Goal: Task Accomplishment & Management: Manage account settings

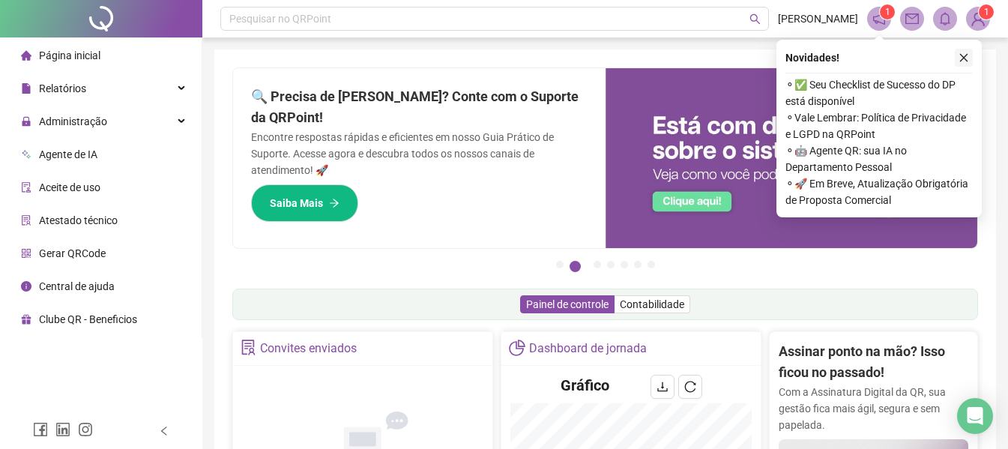
click at [959, 58] on icon "close" at bounding box center [964, 57] width 10 height 10
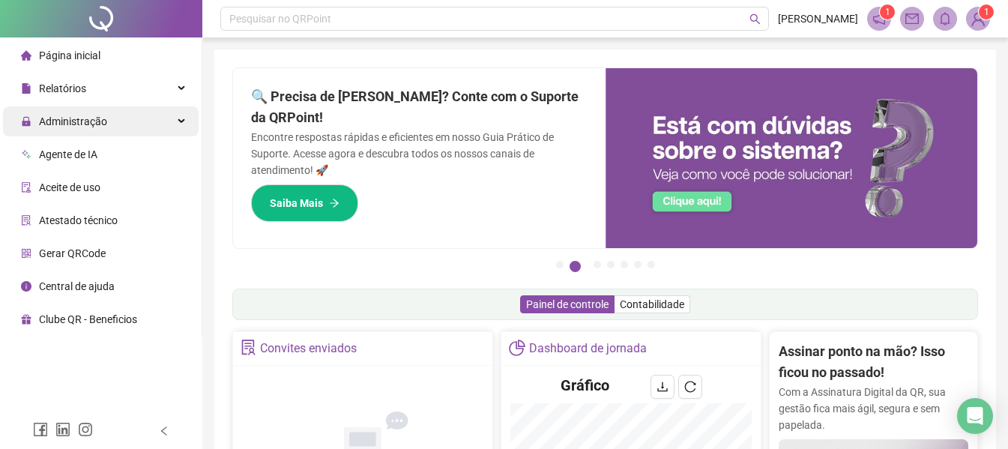
click at [72, 115] on span "Administração" at bounding box center [73, 121] width 68 height 12
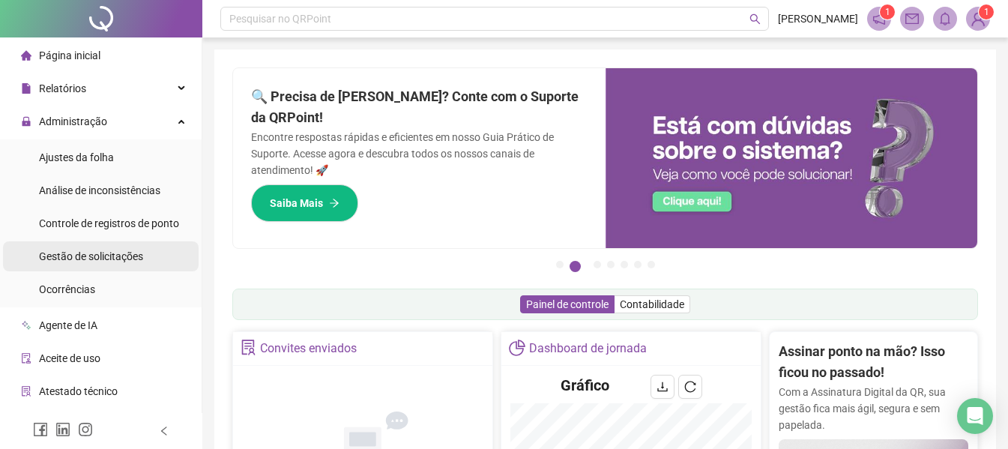
click at [78, 257] on span "Gestão de solicitações" at bounding box center [91, 256] width 104 height 12
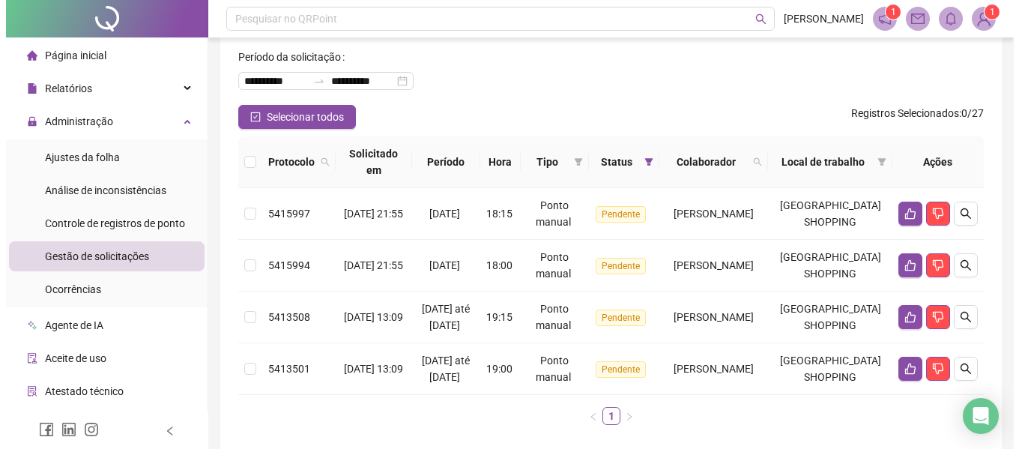
scroll to position [150, 0]
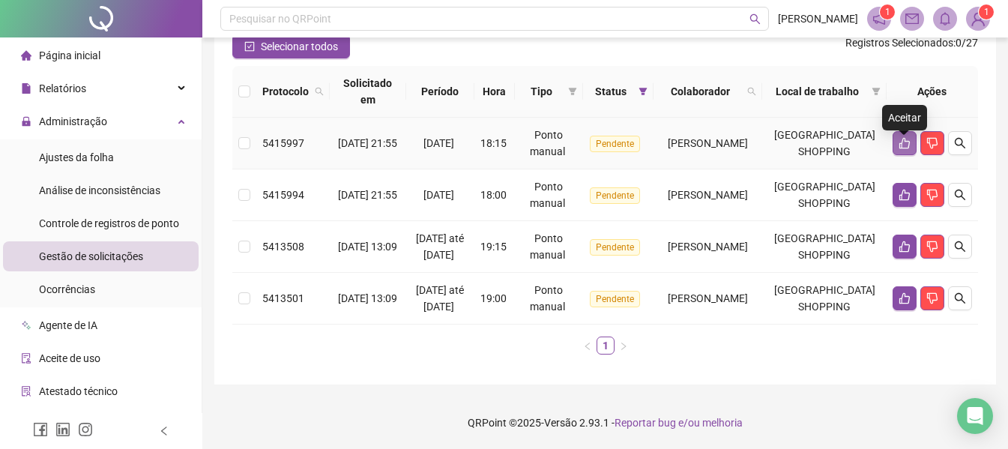
click at [902, 141] on icon "like" at bounding box center [904, 143] width 10 height 11
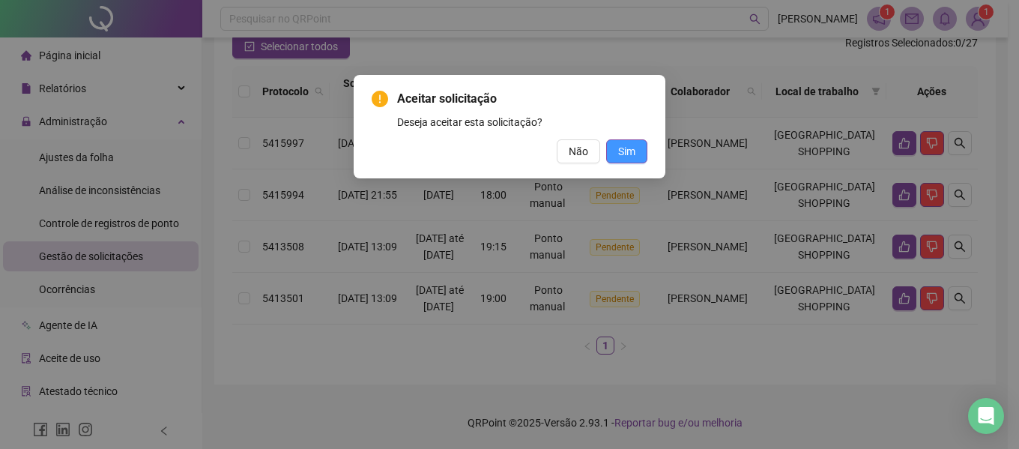
click at [631, 152] on span "Sim" at bounding box center [626, 151] width 17 height 16
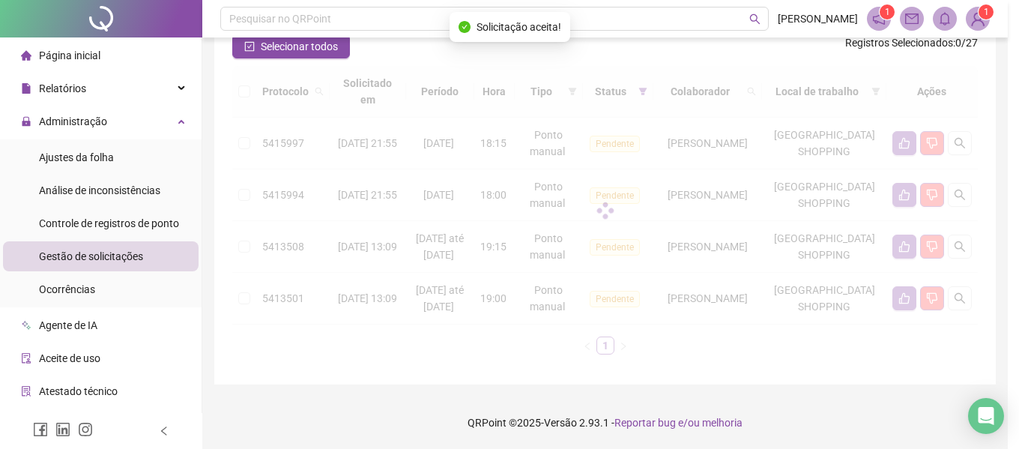
scroll to position [137, 0]
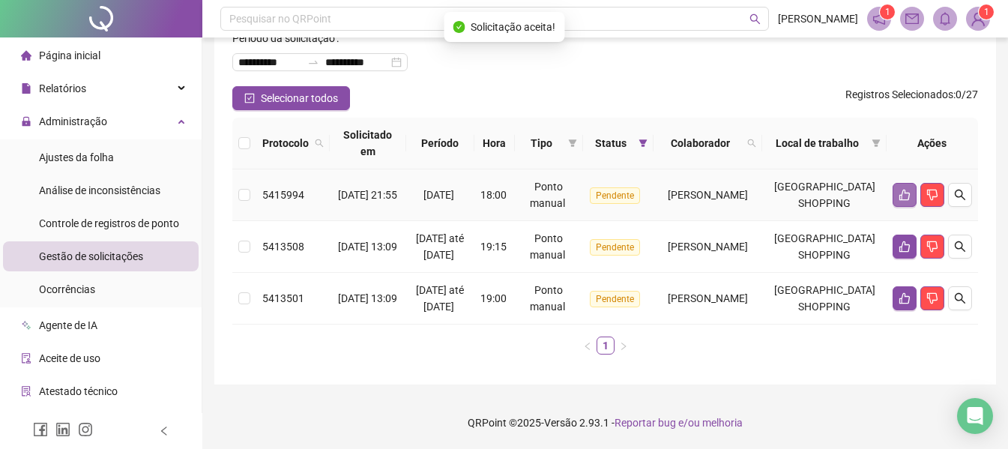
click at [912, 183] on button "button" at bounding box center [905, 195] width 24 height 24
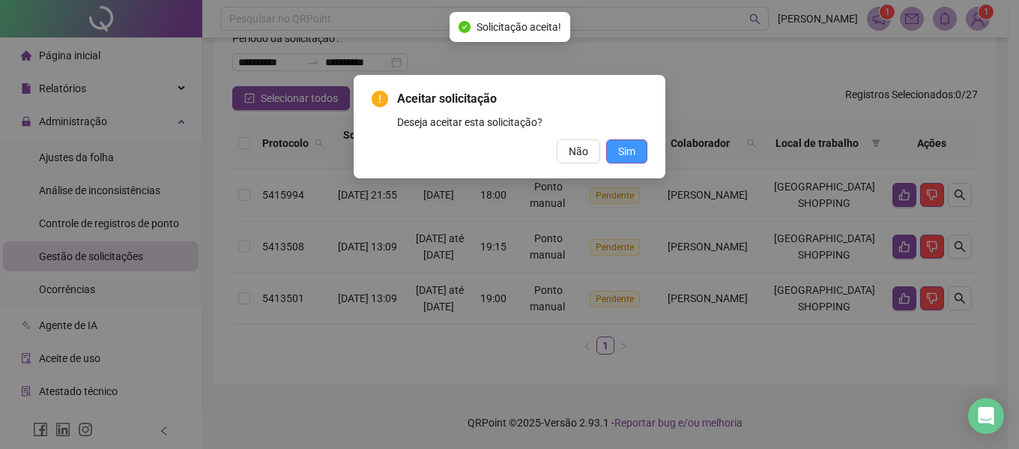
click at [634, 147] on span "Sim" at bounding box center [626, 151] width 17 height 16
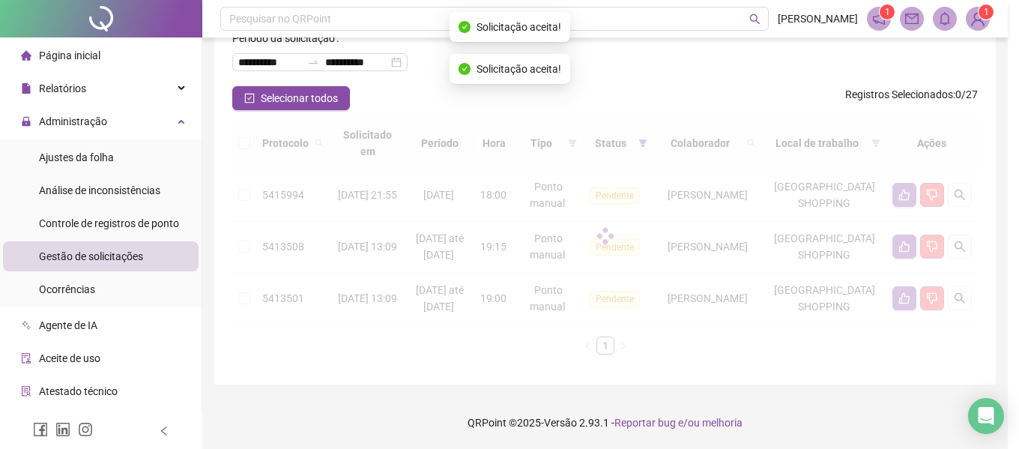
scroll to position [69, 0]
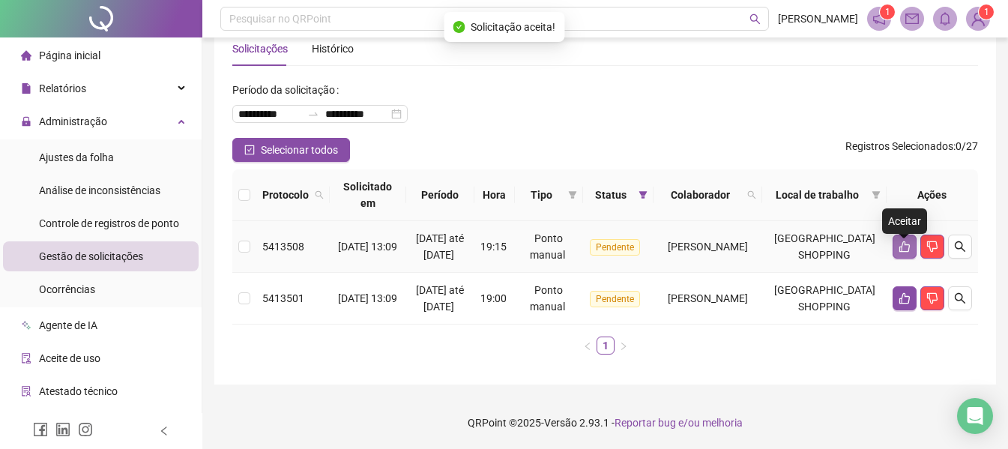
click at [908, 241] on icon "like" at bounding box center [905, 247] width 12 height 12
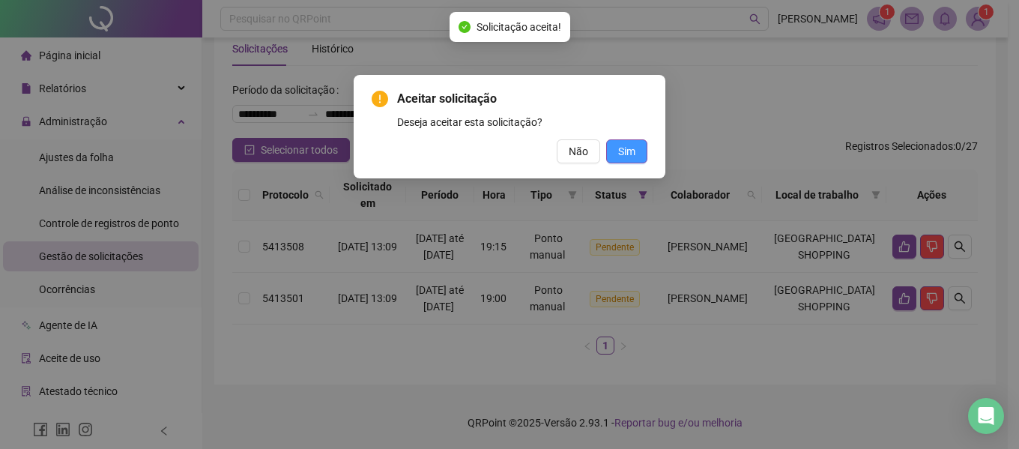
click at [617, 155] on button "Sim" at bounding box center [626, 151] width 41 height 24
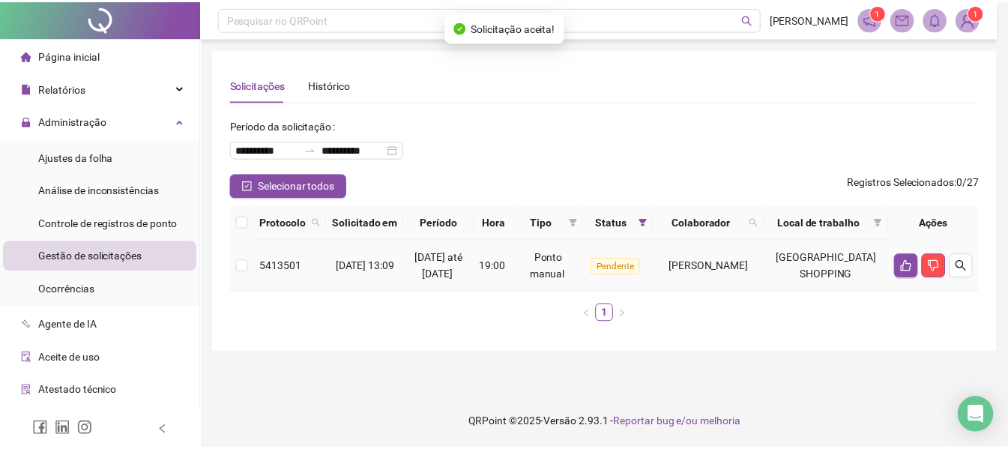
scroll to position [1, 0]
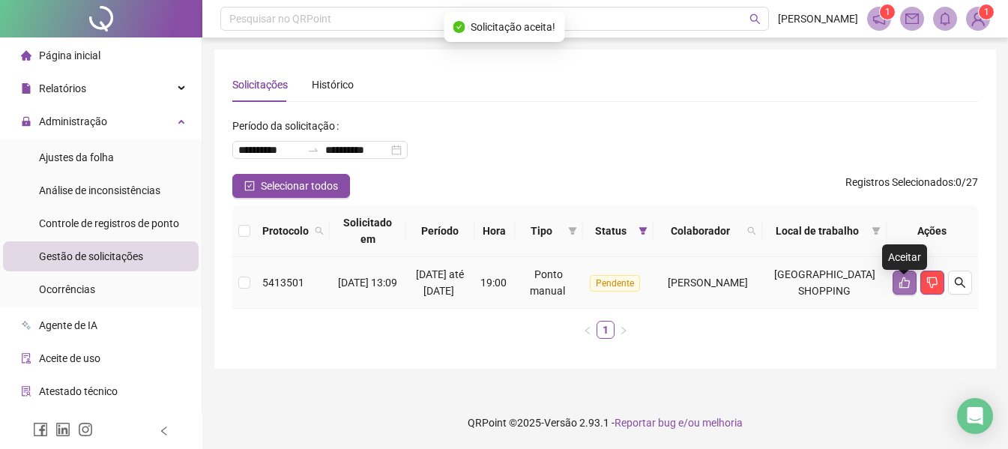
click at [909, 289] on icon "like" at bounding box center [904, 282] width 10 height 11
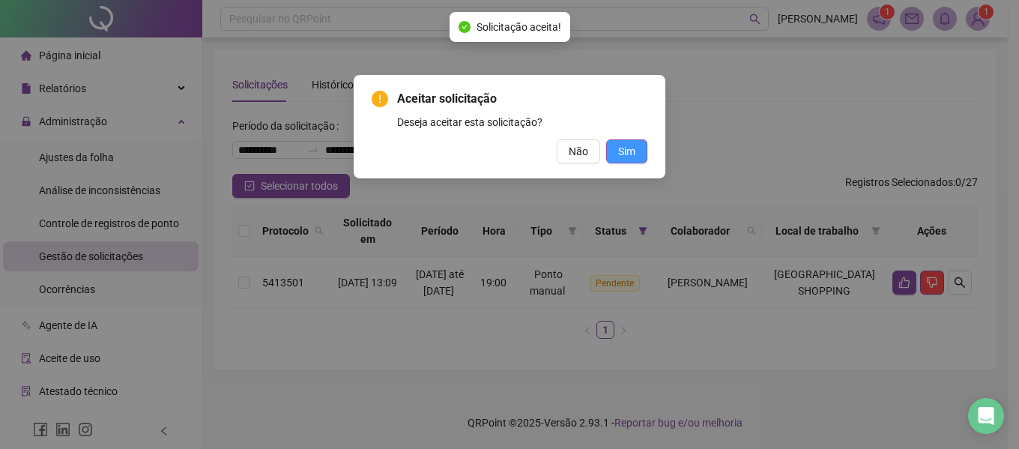
click at [638, 157] on button "Sim" at bounding box center [626, 151] width 41 height 24
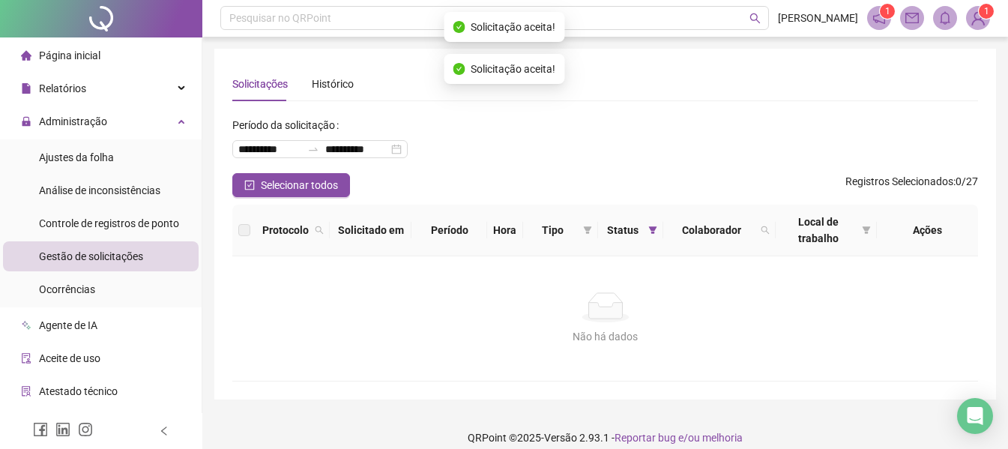
scroll to position [0, 0]
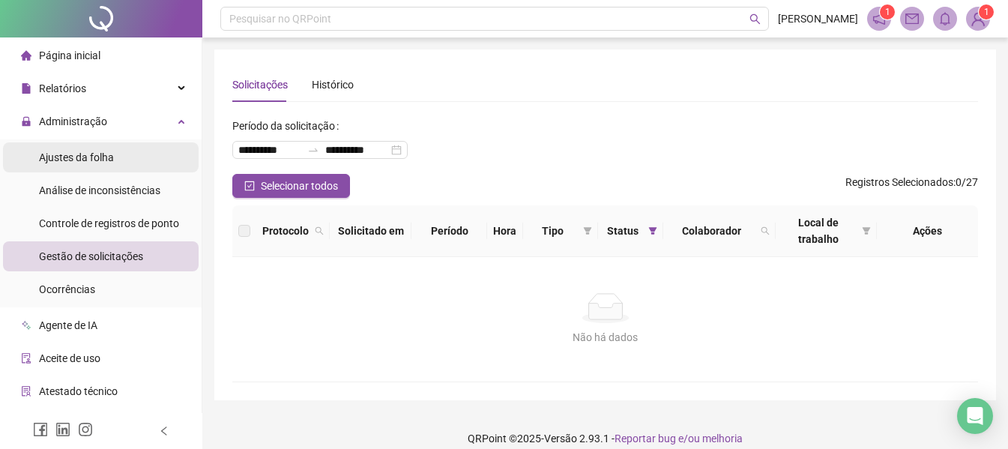
click at [92, 160] on span "Ajustes da folha" at bounding box center [76, 157] width 75 height 12
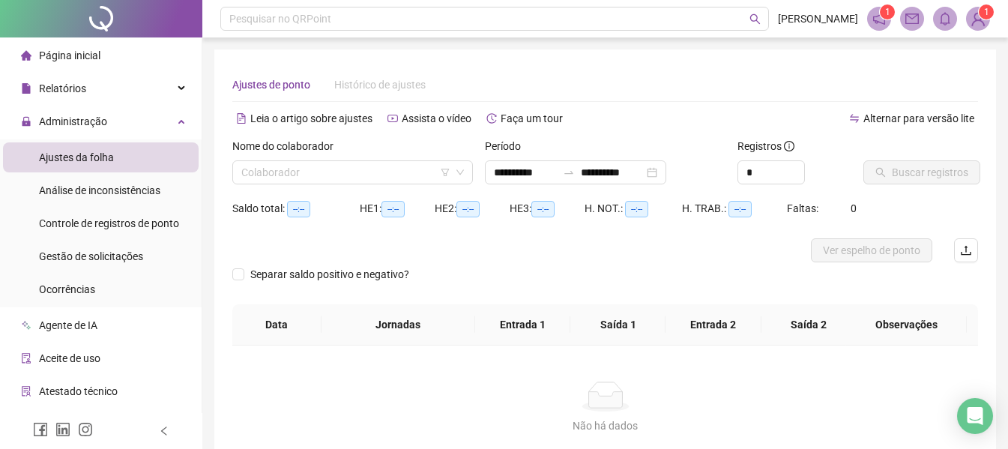
type input "**********"
click at [364, 182] on input "search" at bounding box center [345, 172] width 209 height 22
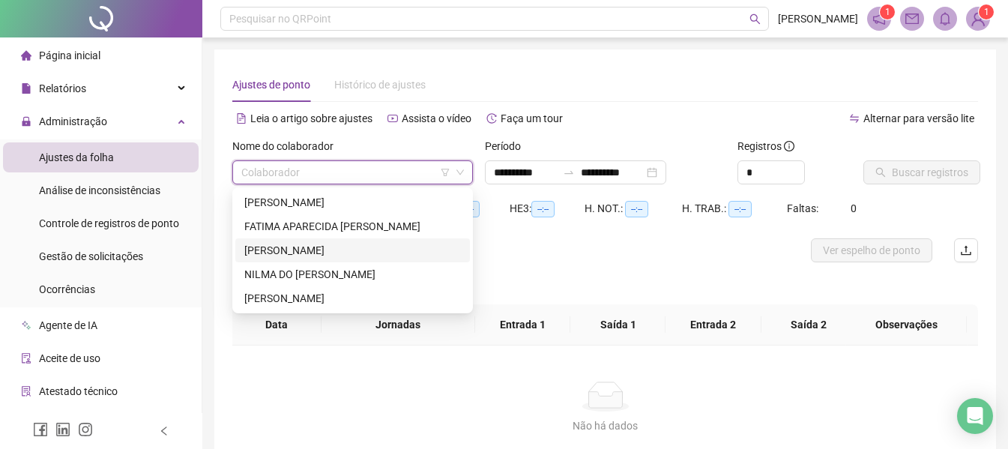
click at [352, 249] on div "[PERSON_NAME]" at bounding box center [352, 250] width 217 height 16
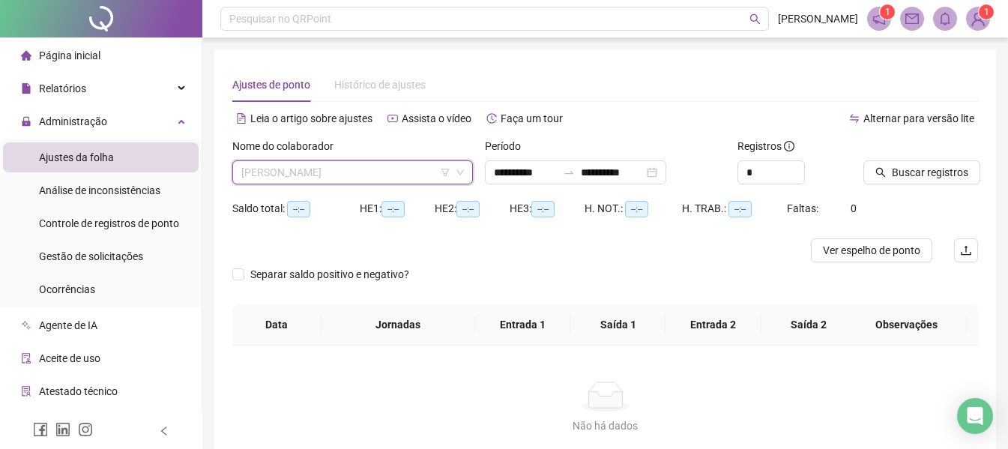
click at [394, 174] on span "[PERSON_NAME]" at bounding box center [352, 172] width 223 height 22
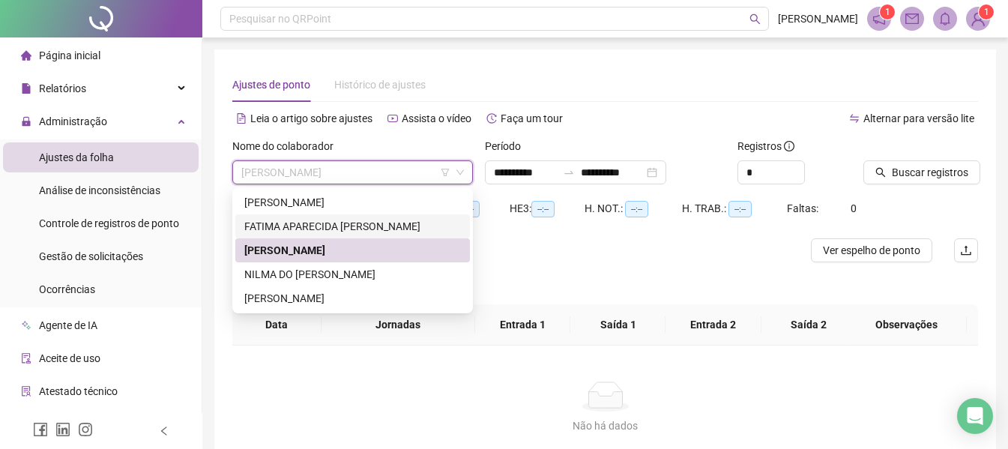
click at [340, 229] on div "FATIMA APARECIDA [PERSON_NAME]" at bounding box center [352, 226] width 217 height 16
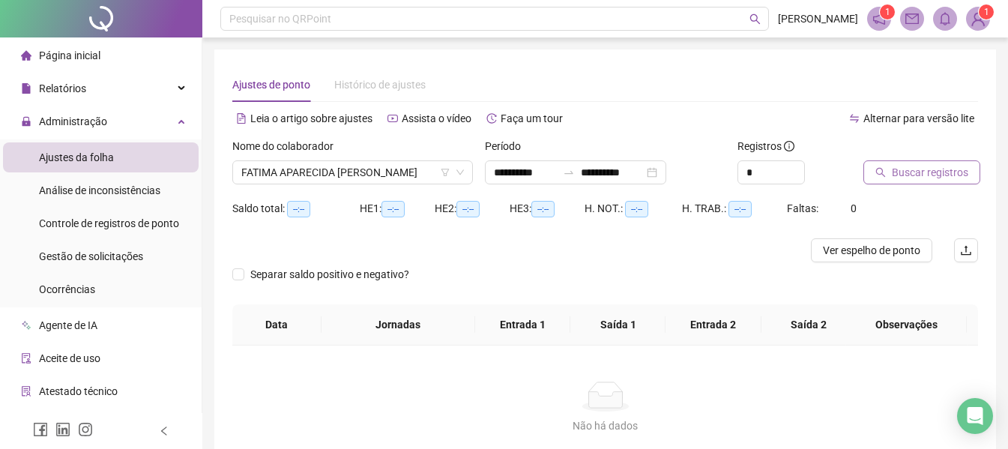
click at [938, 178] on span "Buscar registros" at bounding box center [930, 172] width 76 height 16
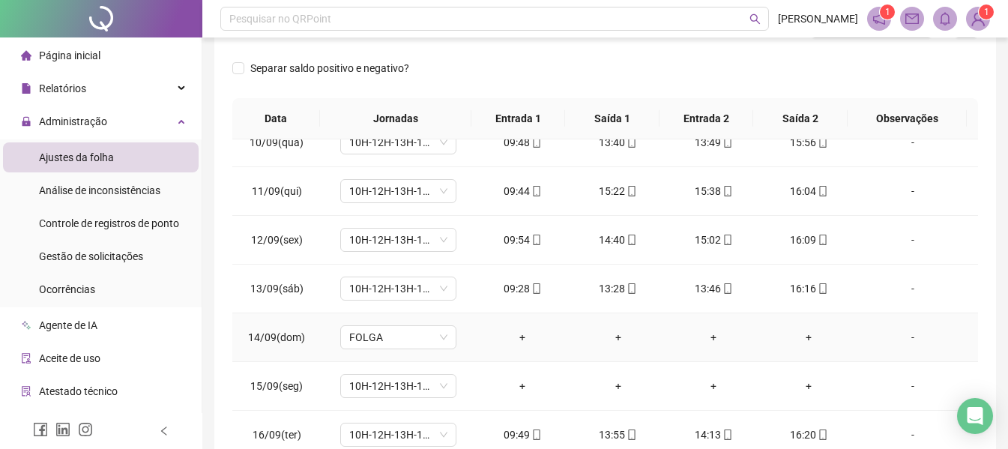
scroll to position [317, 0]
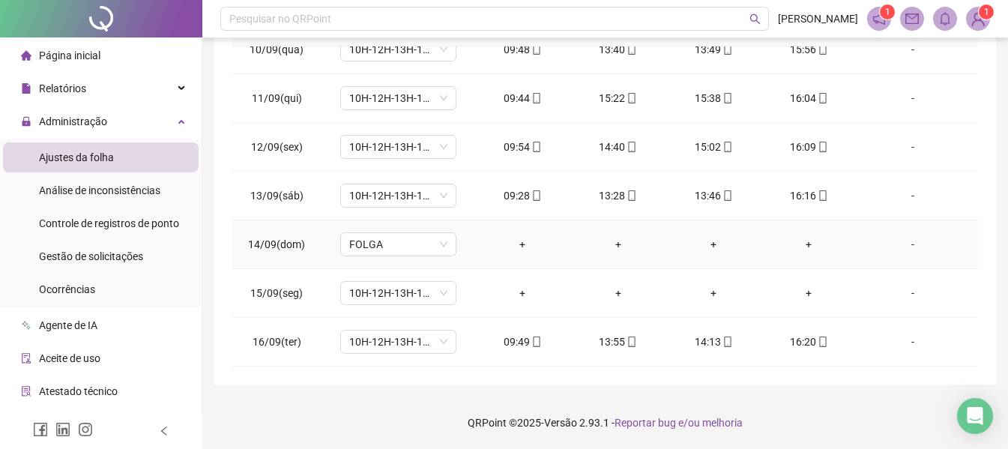
click at [901, 247] on div "-" at bounding box center [913, 244] width 88 height 16
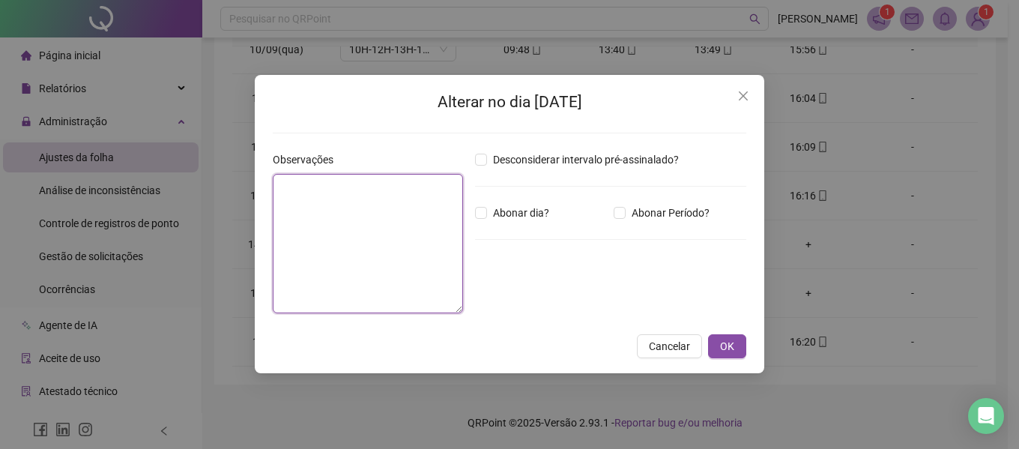
click at [403, 215] on textarea at bounding box center [368, 243] width 190 height 139
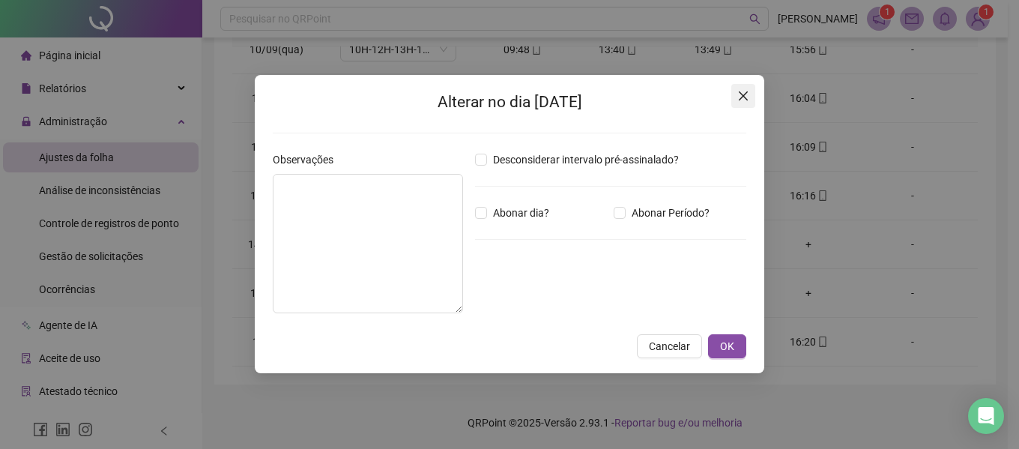
click at [741, 95] on icon "close" at bounding box center [744, 96] width 12 height 12
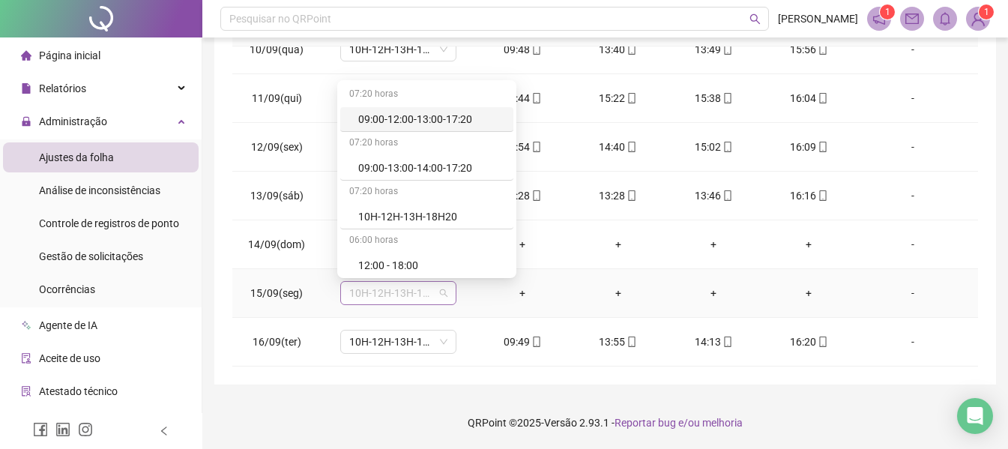
click at [441, 293] on span "10H-12H-13H-18H20" at bounding box center [398, 293] width 98 height 22
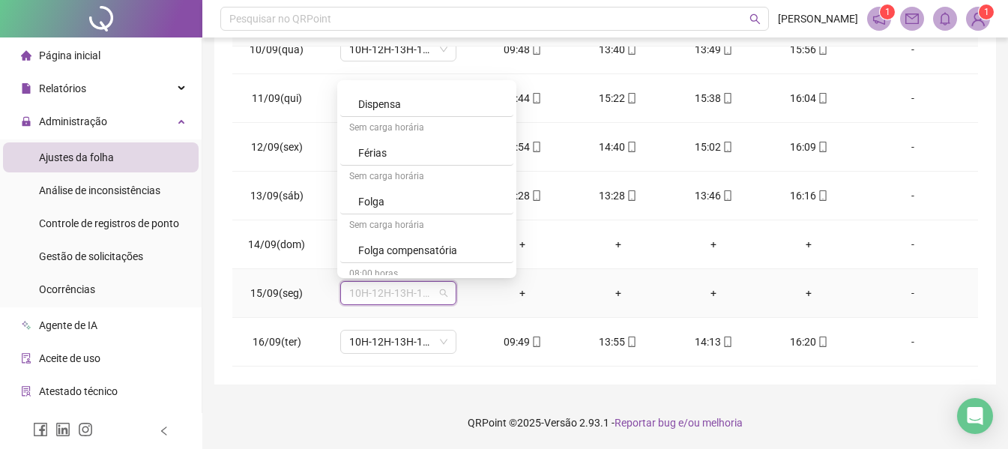
scroll to position [344, 0]
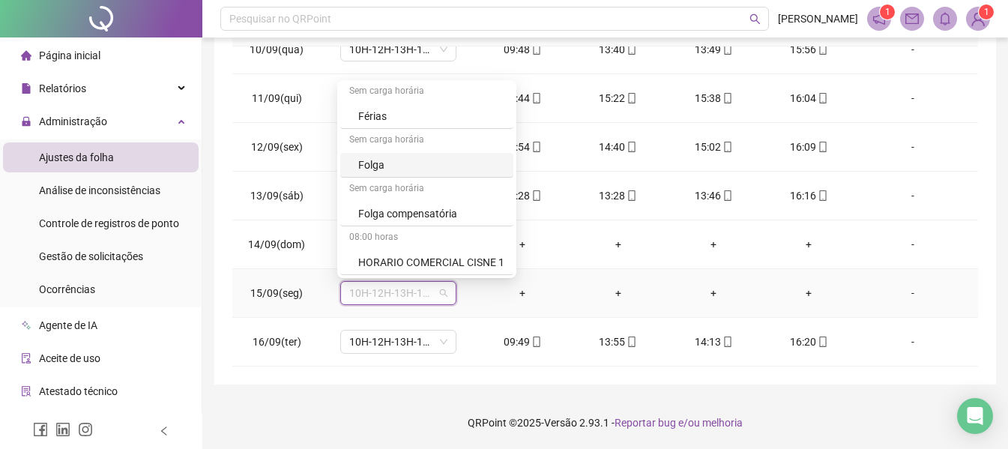
click at [400, 161] on div "Folga" at bounding box center [431, 165] width 146 height 16
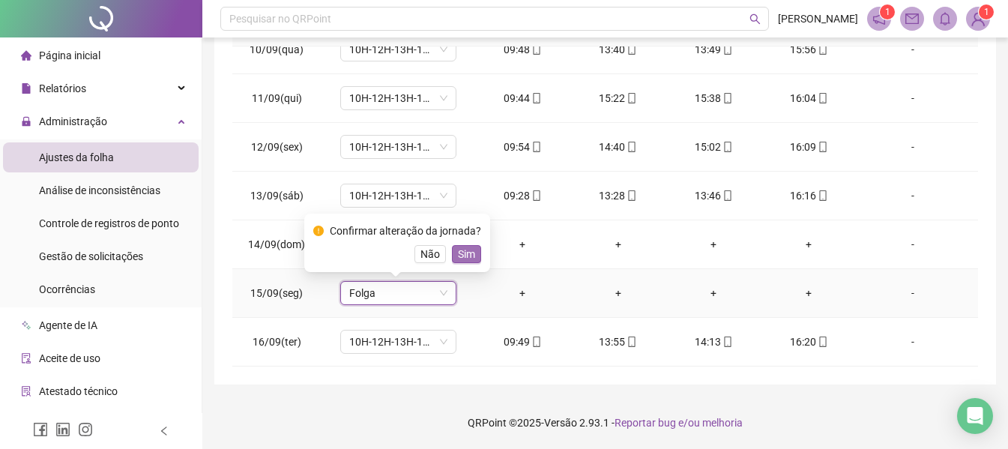
click at [472, 255] on button "Sim" at bounding box center [466, 254] width 29 height 18
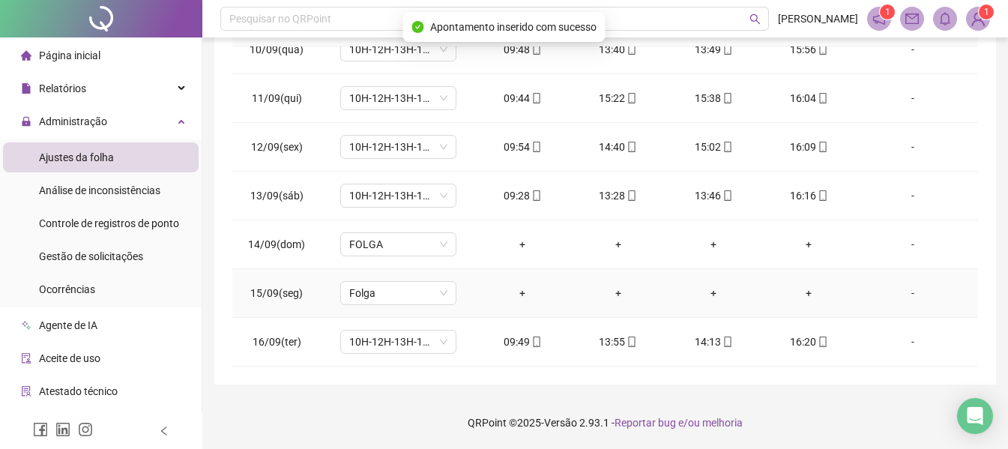
click at [906, 297] on div "-" at bounding box center [913, 293] width 88 height 16
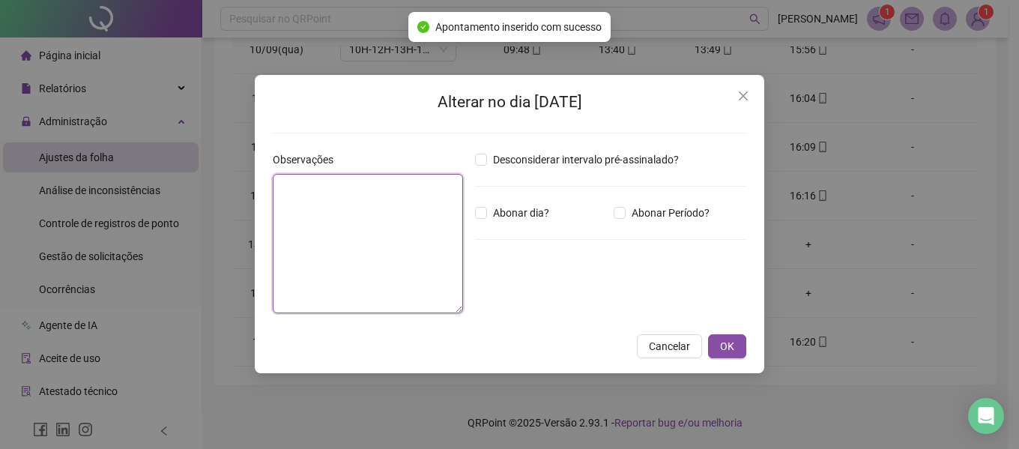
click at [331, 210] on textarea at bounding box center [368, 243] width 190 height 139
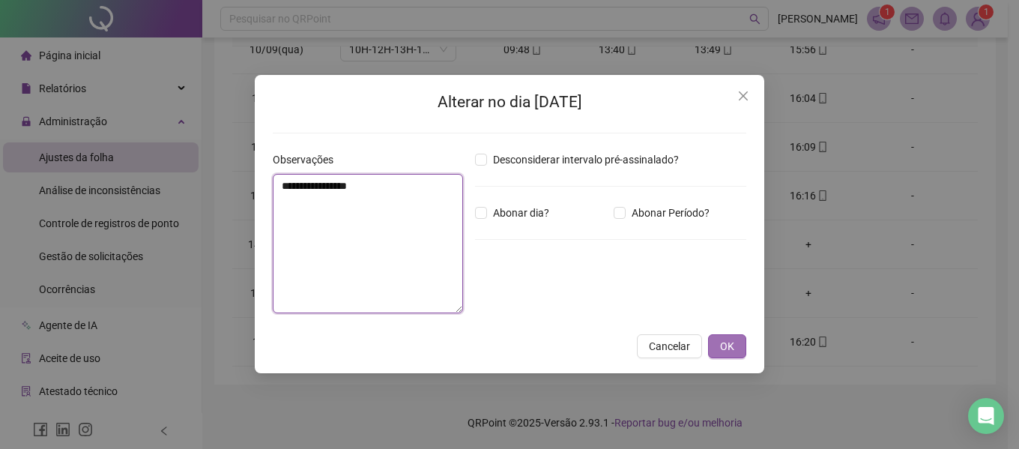
type textarea "**********"
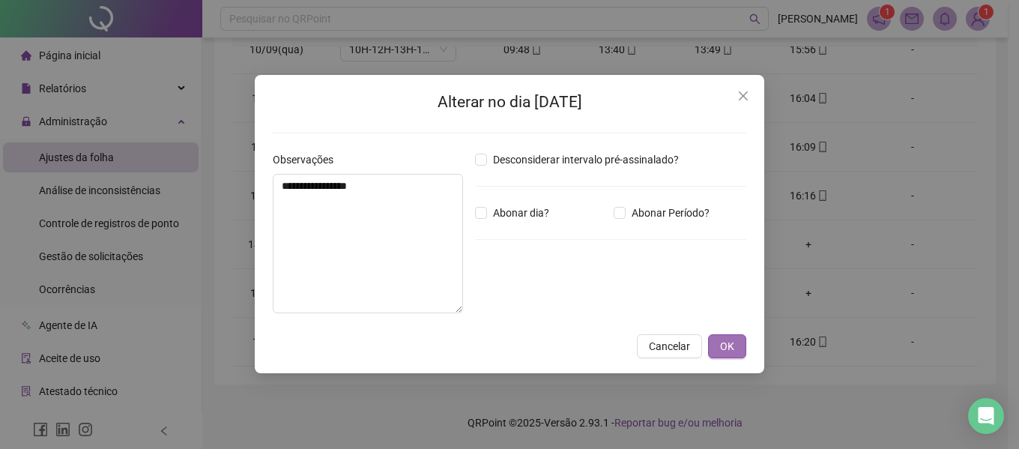
click at [724, 340] on span "OK" at bounding box center [727, 346] width 14 height 16
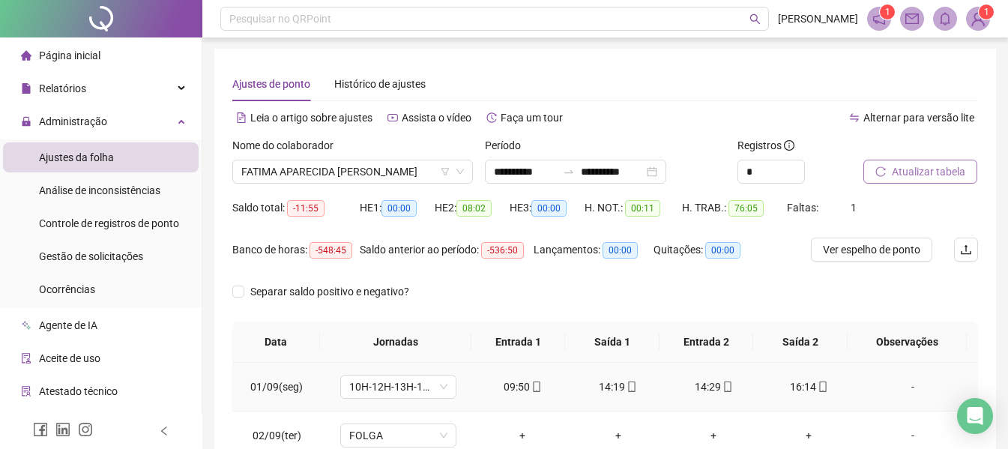
scroll to position [0, 0]
click at [418, 176] on span "FATIMA APARECIDA [PERSON_NAME]" at bounding box center [352, 172] width 223 height 22
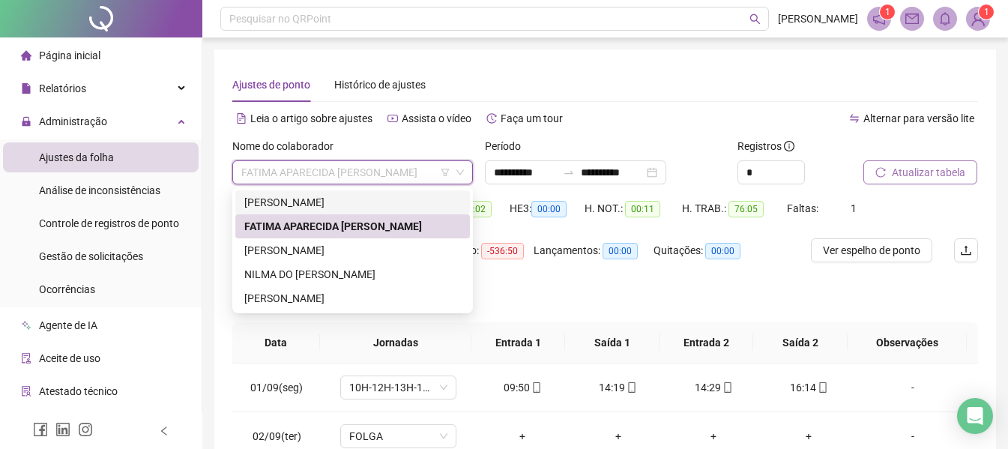
click at [331, 208] on div "[PERSON_NAME]" at bounding box center [352, 202] width 217 height 16
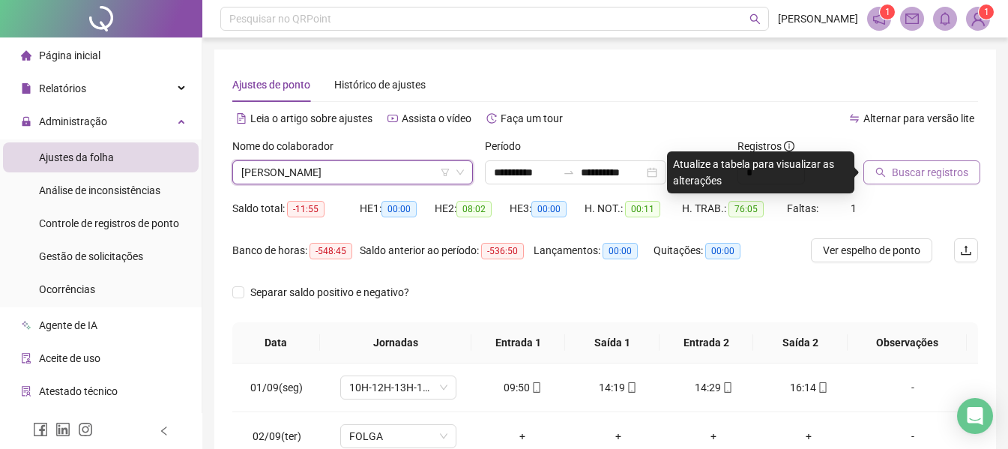
click at [913, 172] on span "Buscar registros" at bounding box center [930, 172] width 76 height 16
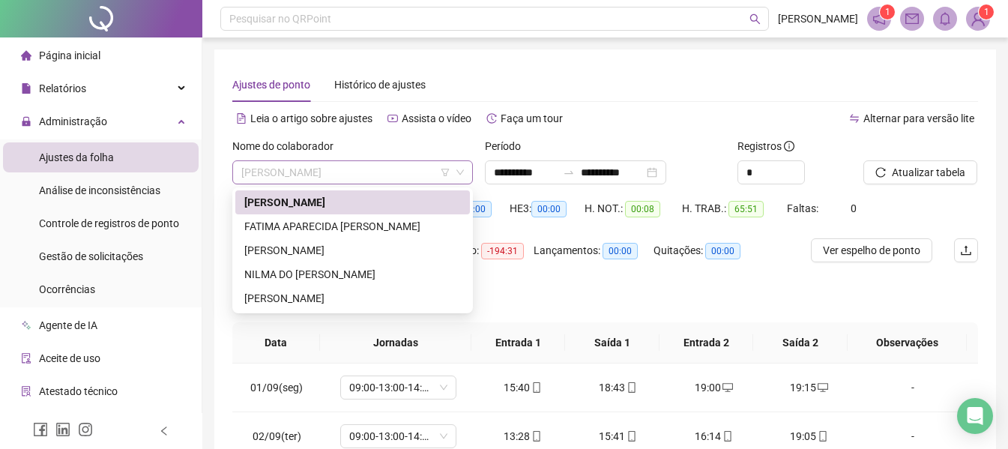
click at [378, 166] on span "[PERSON_NAME]" at bounding box center [352, 172] width 223 height 22
click at [343, 250] on div "[PERSON_NAME]" at bounding box center [352, 250] width 217 height 16
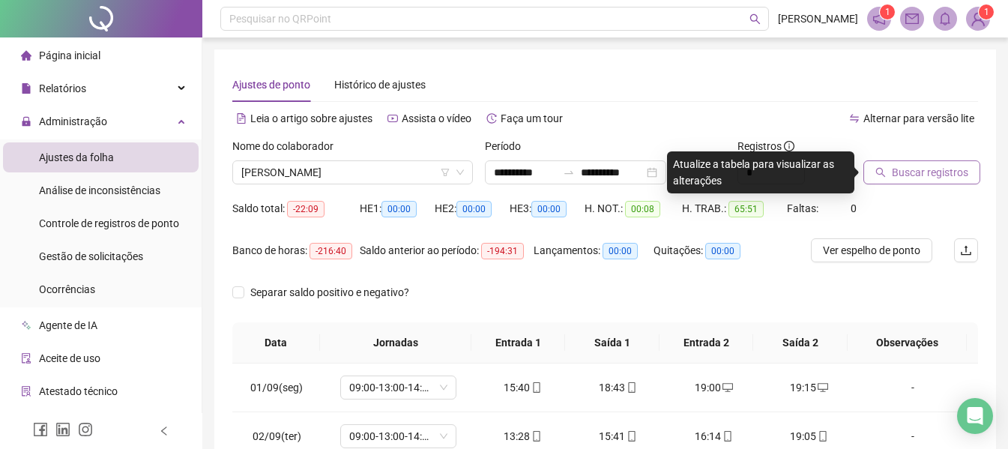
click at [944, 179] on span "Buscar registros" at bounding box center [930, 172] width 76 height 16
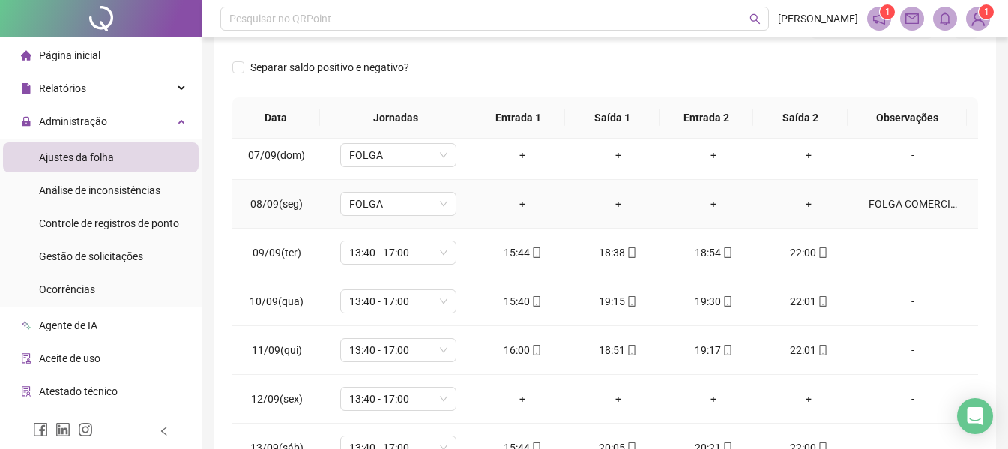
scroll to position [450, 0]
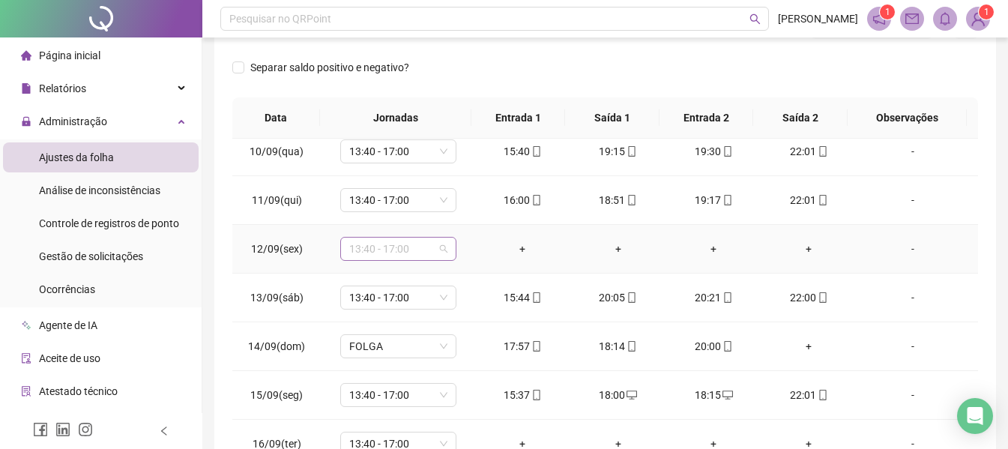
click at [439, 254] on span "13:40 - 17:00" at bounding box center [398, 249] width 98 height 22
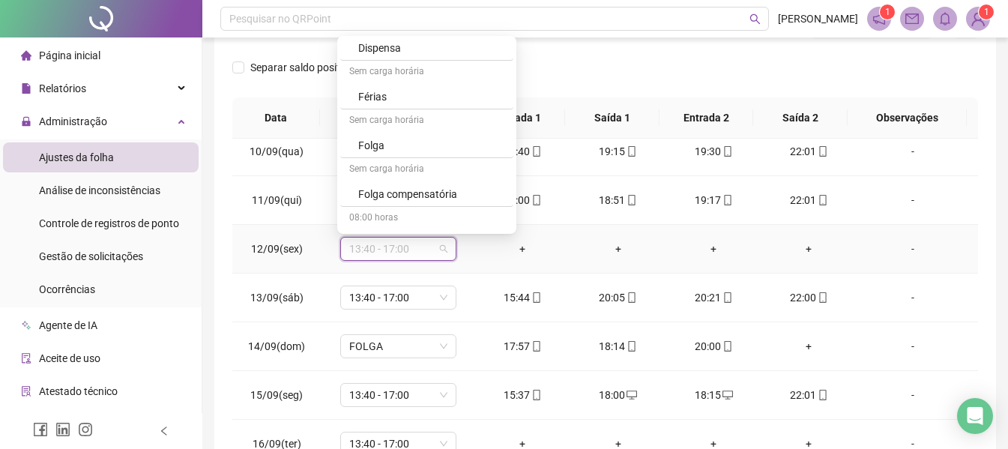
scroll to position [322, 0]
click at [412, 134] on div "Folga" at bounding box center [431, 142] width 146 height 16
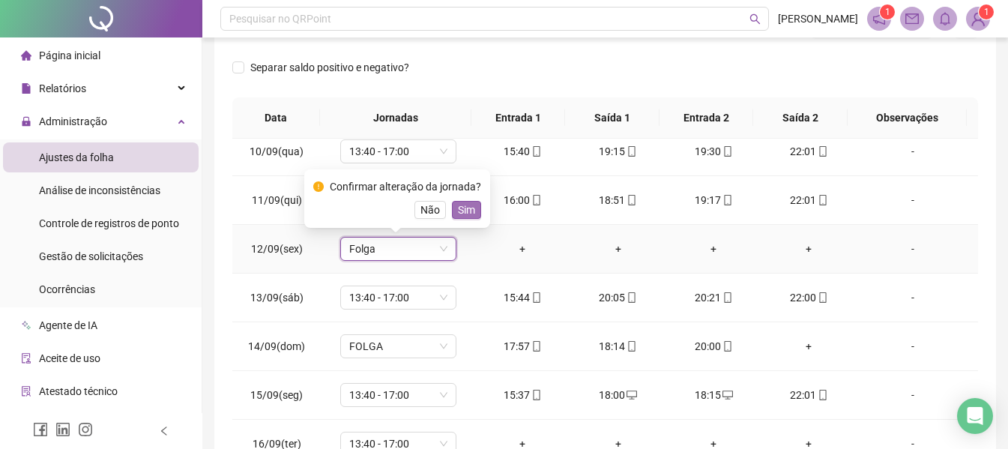
click at [460, 208] on span "Sim" at bounding box center [466, 210] width 17 height 16
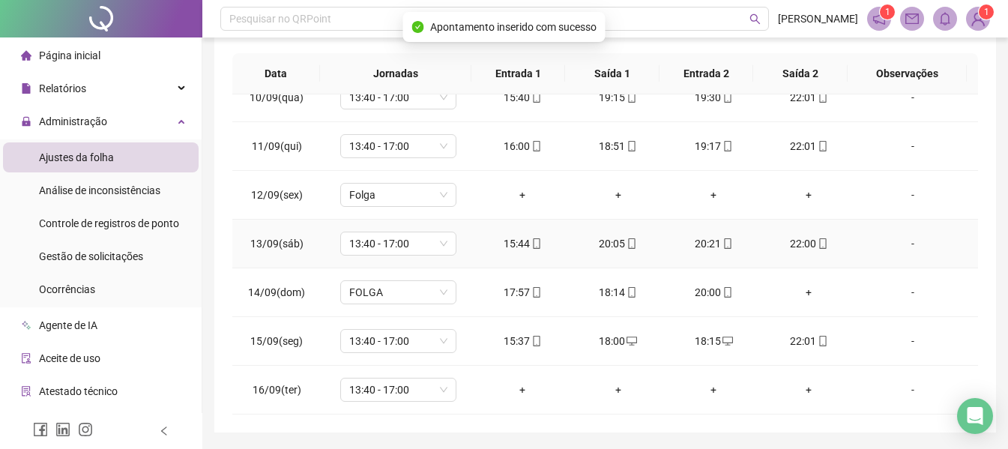
scroll to position [317, 0]
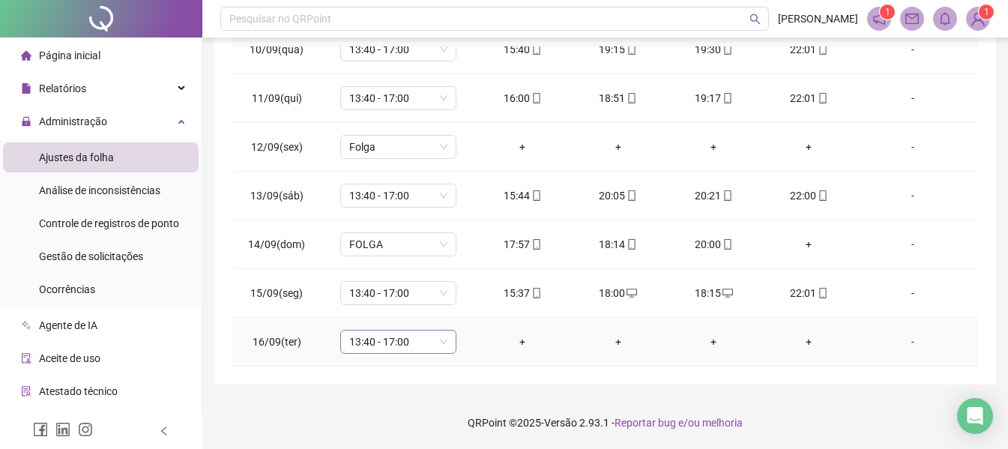
click at [444, 340] on span "13:40 - 17:00" at bounding box center [398, 342] width 98 height 22
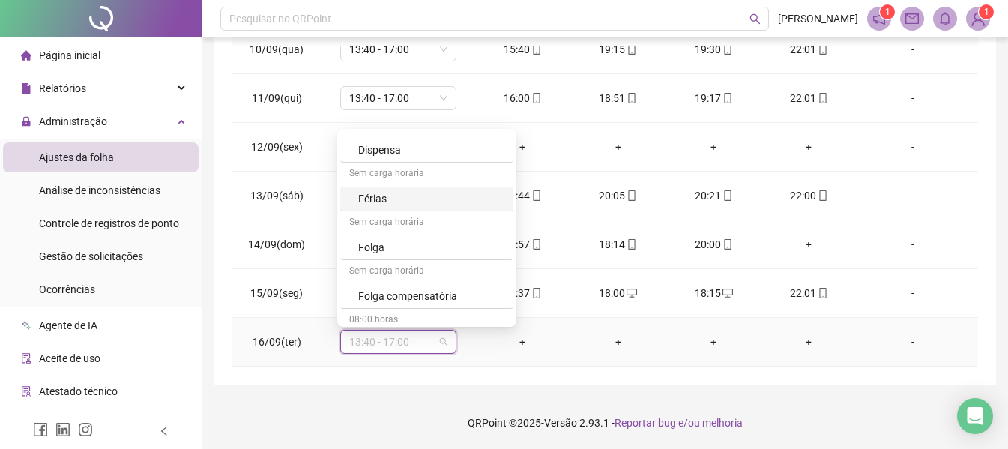
scroll to position [344, 0]
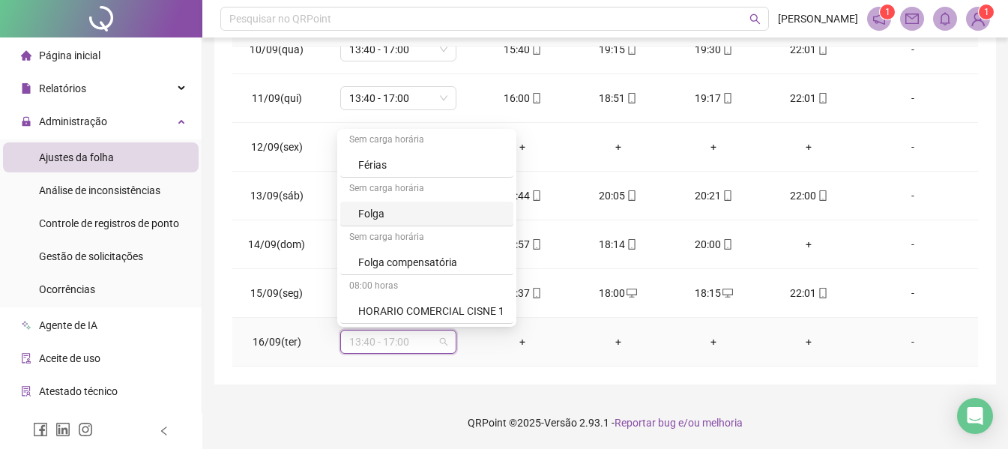
click at [394, 207] on div "Folga" at bounding box center [431, 213] width 146 height 16
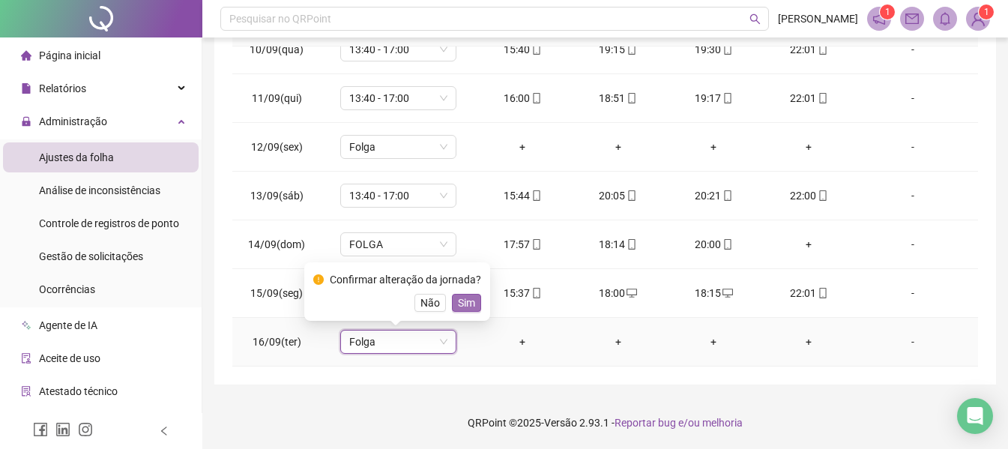
click at [463, 300] on span "Sim" at bounding box center [466, 303] width 17 height 16
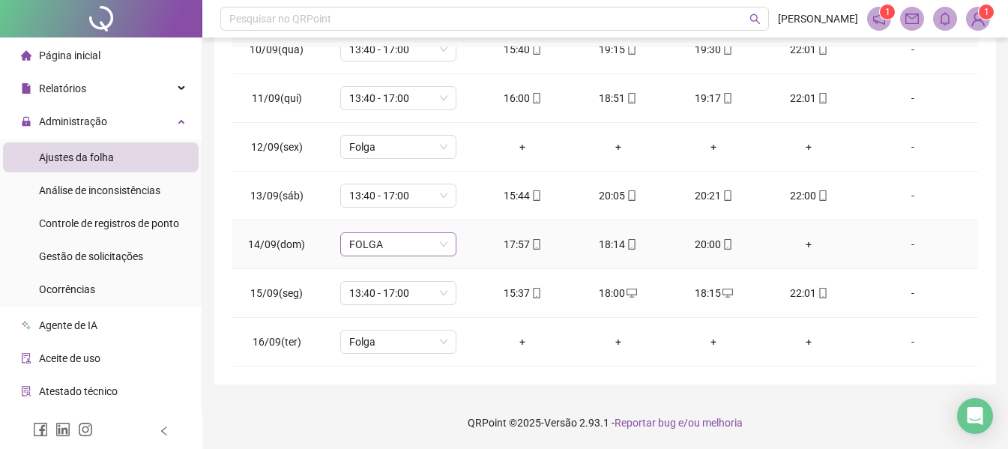
click at [444, 244] on span "FOLGA" at bounding box center [398, 244] width 98 height 22
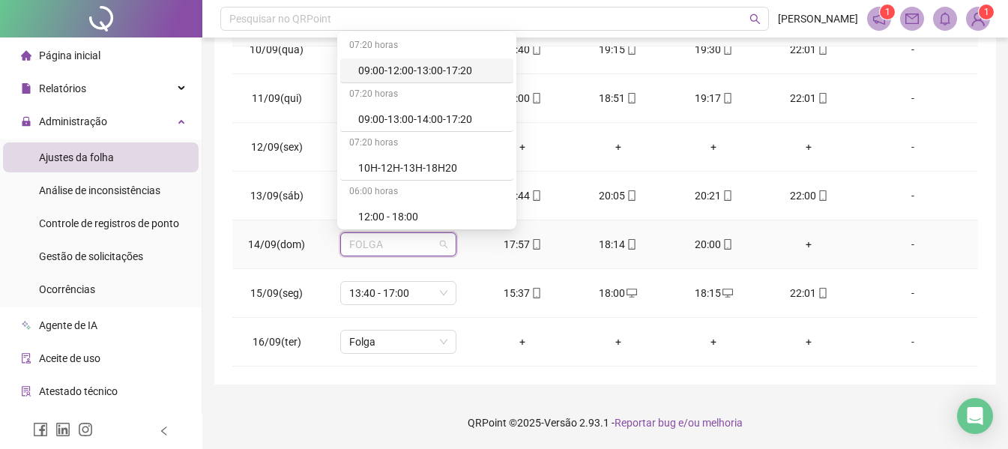
click at [445, 73] on div "09:00-12:00-13:00-17:20" at bounding box center [431, 70] width 146 height 16
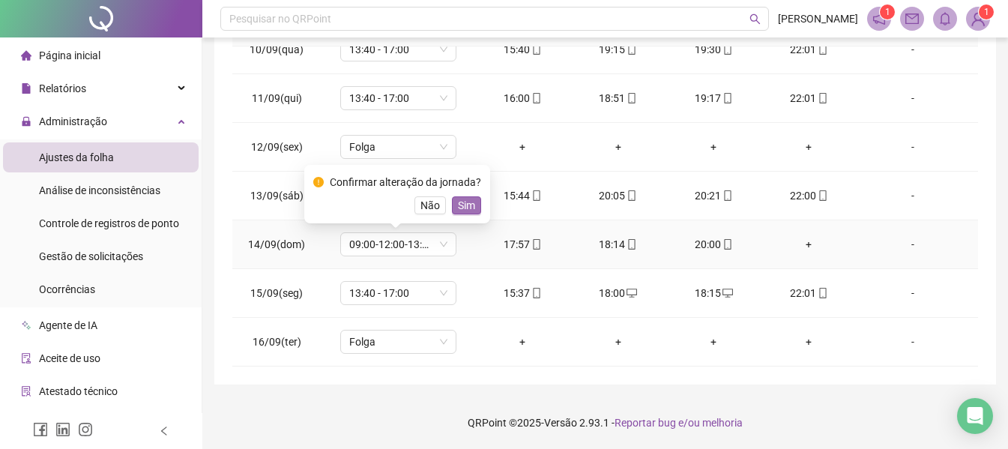
click at [458, 204] on span "Sim" at bounding box center [466, 205] width 17 height 16
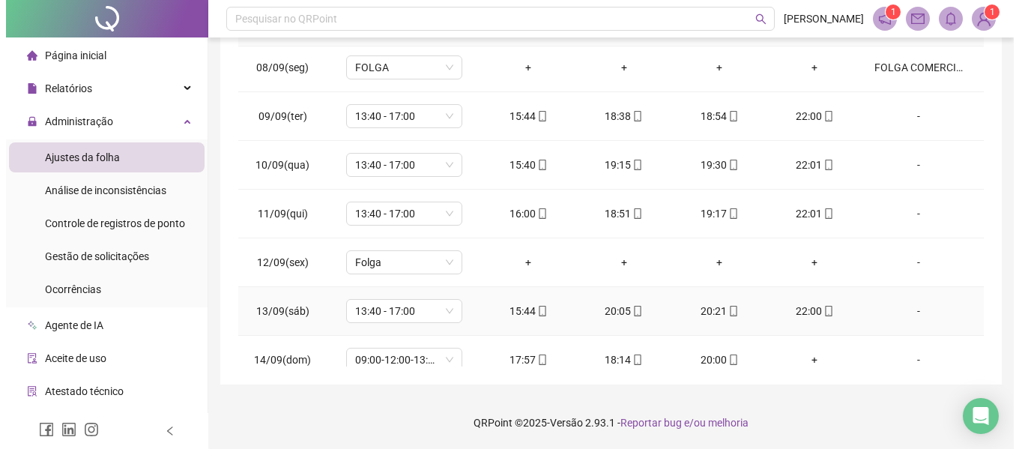
scroll to position [459, 0]
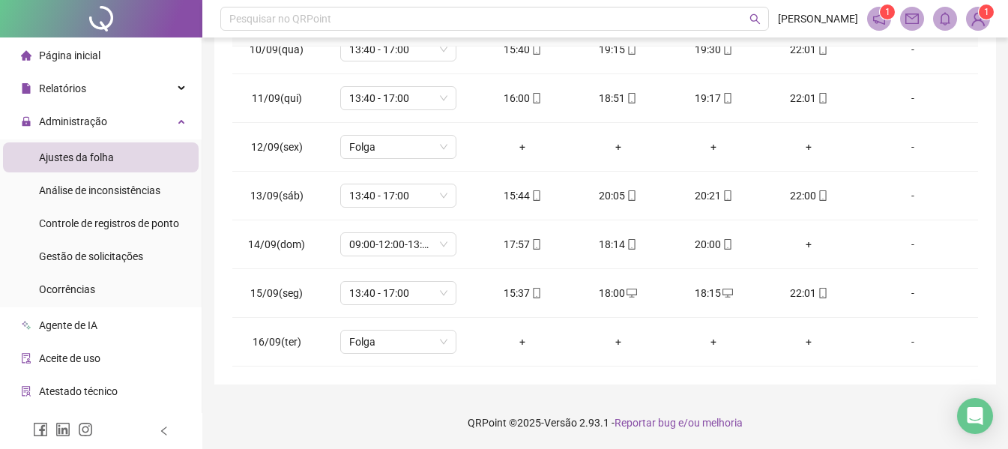
click at [975, 22] on img at bounding box center [978, 18] width 22 height 22
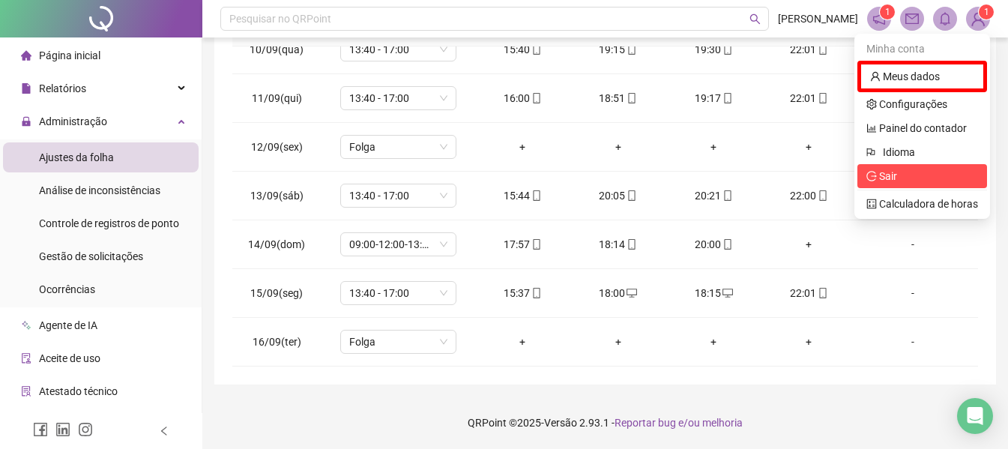
click at [890, 182] on span "Sair" at bounding box center [888, 176] width 18 height 12
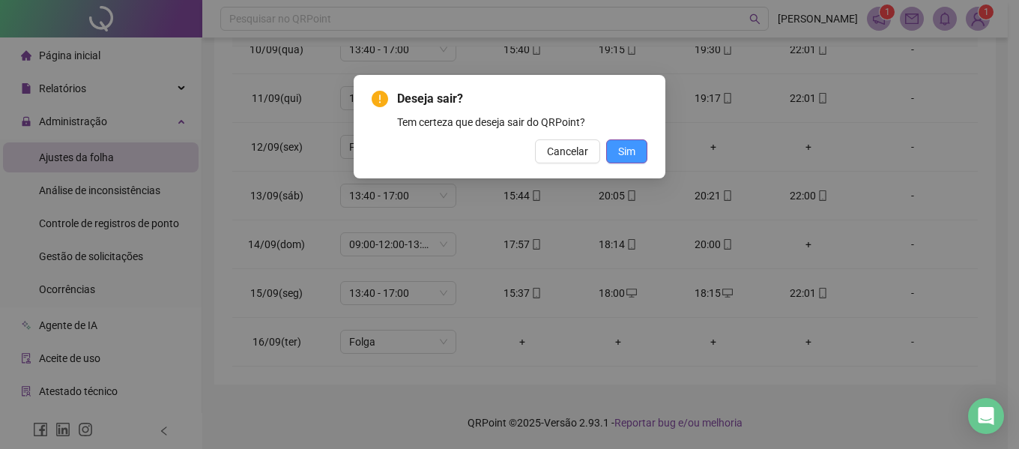
click at [614, 151] on button "Sim" at bounding box center [626, 151] width 41 height 24
